Goal: Check status: Check status

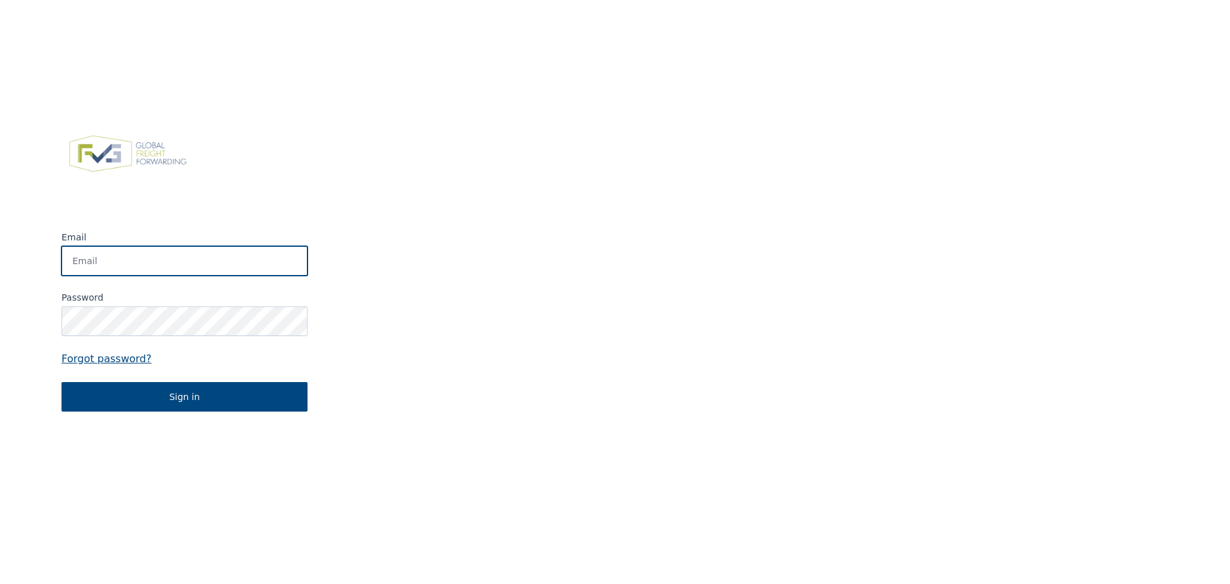
click at [117, 264] on input "Email" at bounding box center [185, 260] width 246 height 29
type input "[EMAIL_ADDRESS][DOMAIN_NAME]"
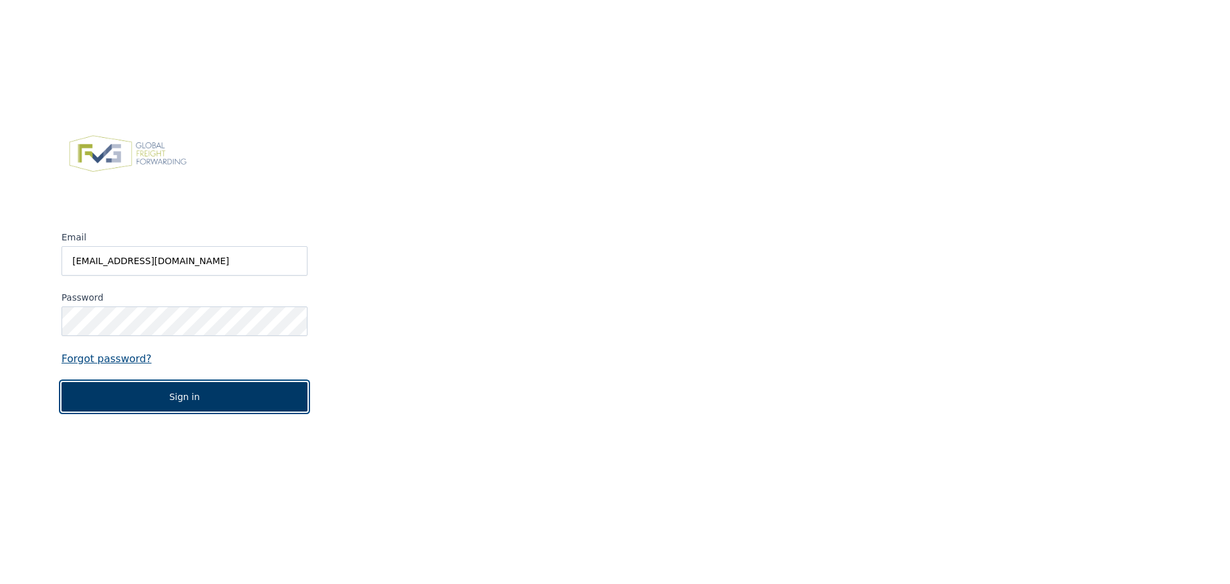
click at [192, 392] on button "Sign in" at bounding box center [185, 396] width 246 height 29
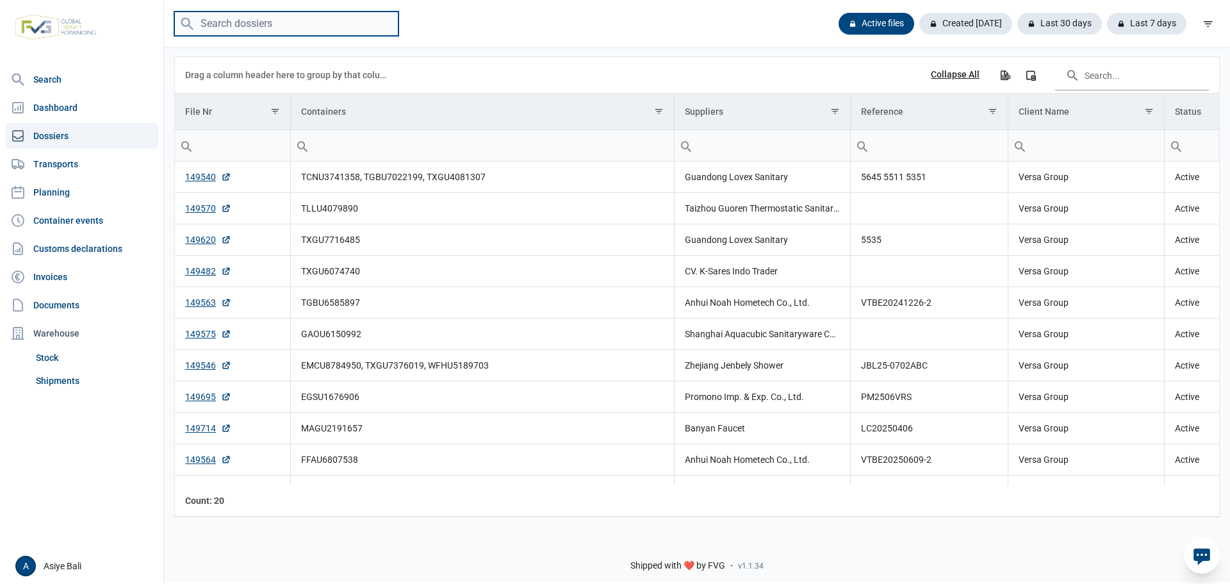
click at [304, 21] on input "search" at bounding box center [286, 24] width 224 height 25
paste input "TIIU4642997"
type input "TIIU4642997"
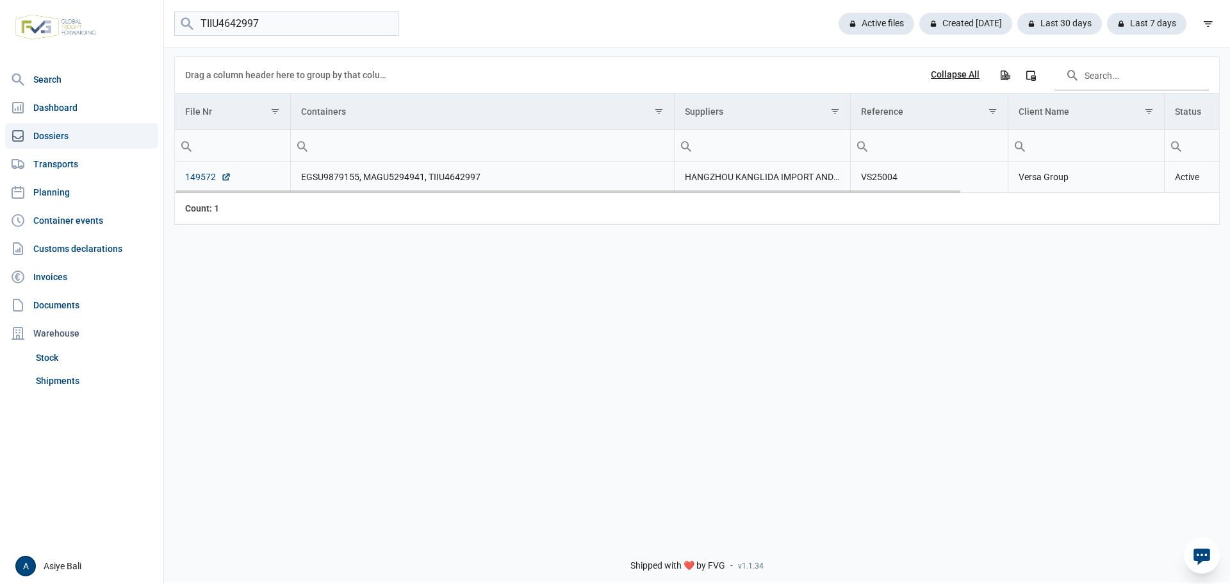
click at [206, 174] on link "149572" at bounding box center [208, 176] width 46 height 13
